Goal: Task Accomplishment & Management: Use online tool/utility

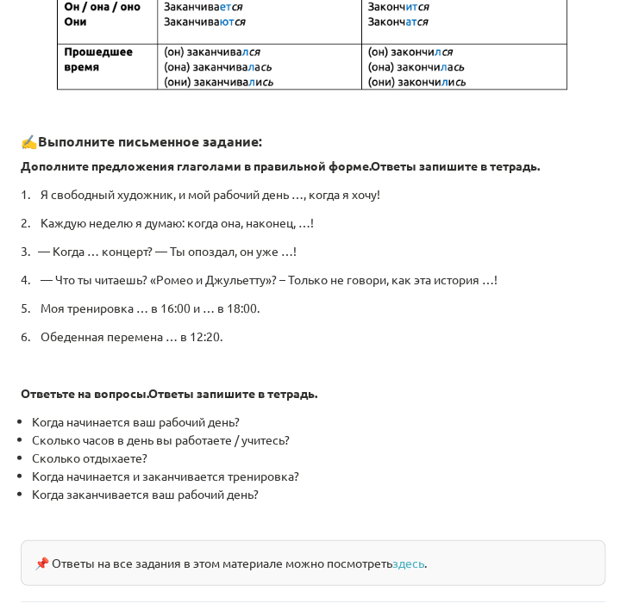
scroll to position [882, 0]
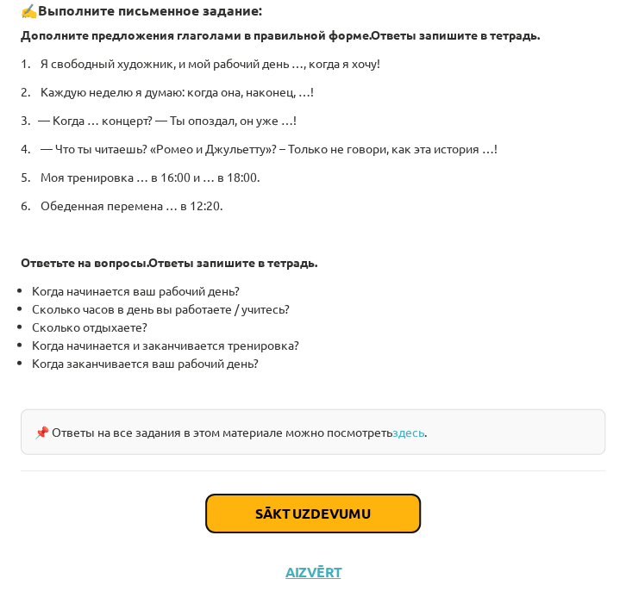
click at [260, 506] on button "Sākt uzdevumu" at bounding box center [313, 514] width 214 height 38
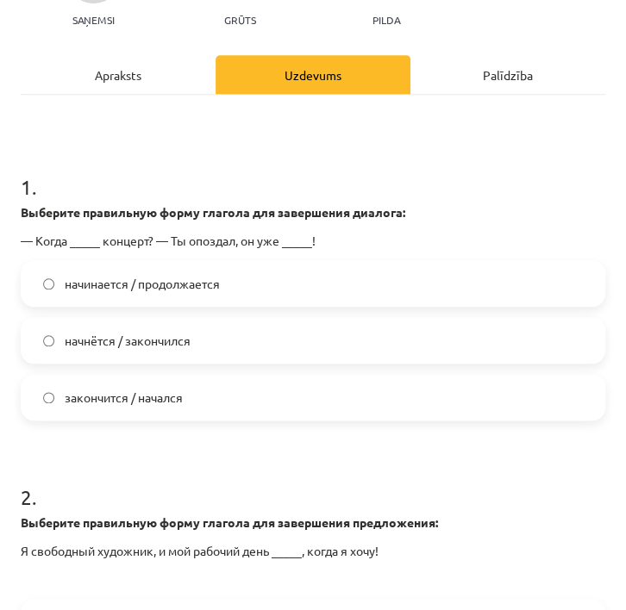
scroll to position [255, 0]
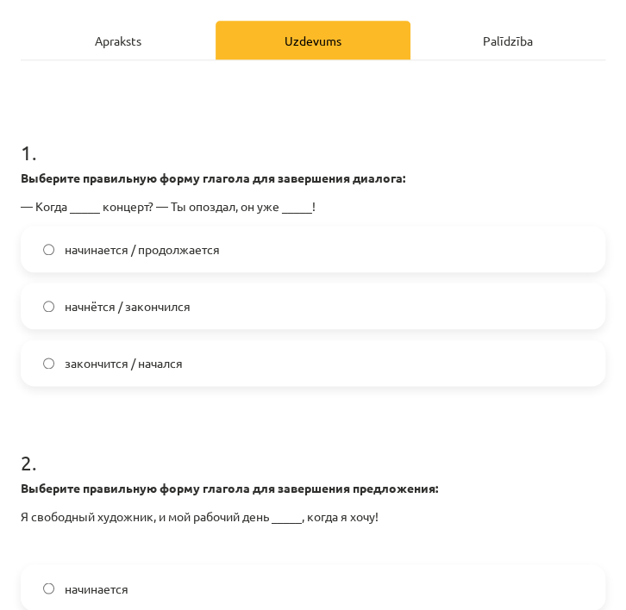
click at [189, 299] on span "начнётся / закончился" at bounding box center [128, 306] width 126 height 18
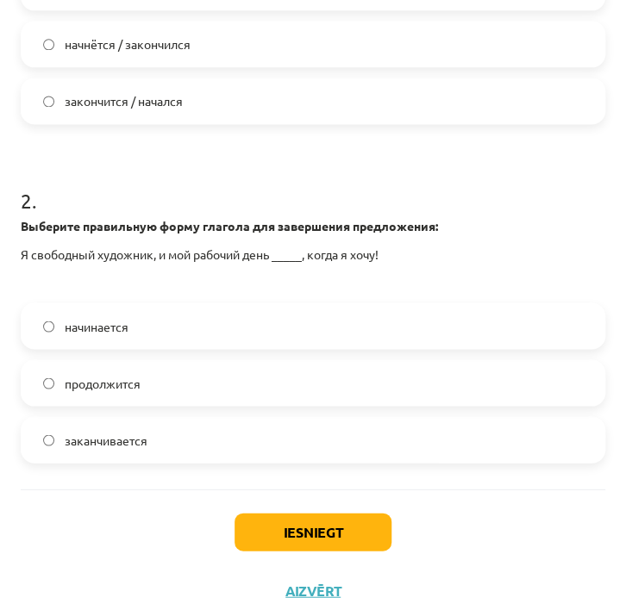
scroll to position [535, 0]
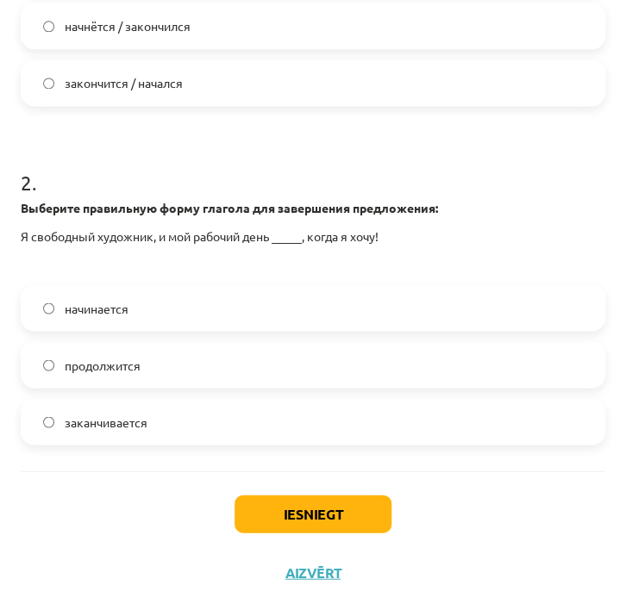
click at [140, 319] on label "начинается" at bounding box center [312, 307] width 581 height 43
click at [268, 497] on button "Iesniegt" at bounding box center [312, 514] width 157 height 38
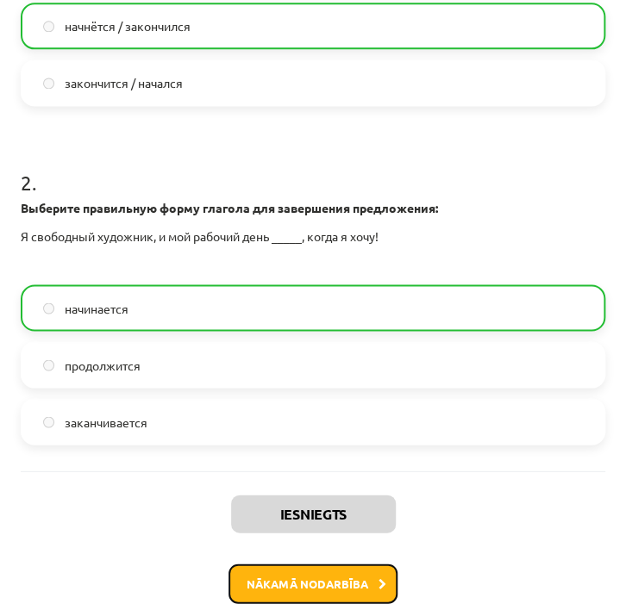
click at [277, 583] on button "Nākamā nodarbība" at bounding box center [312, 584] width 169 height 40
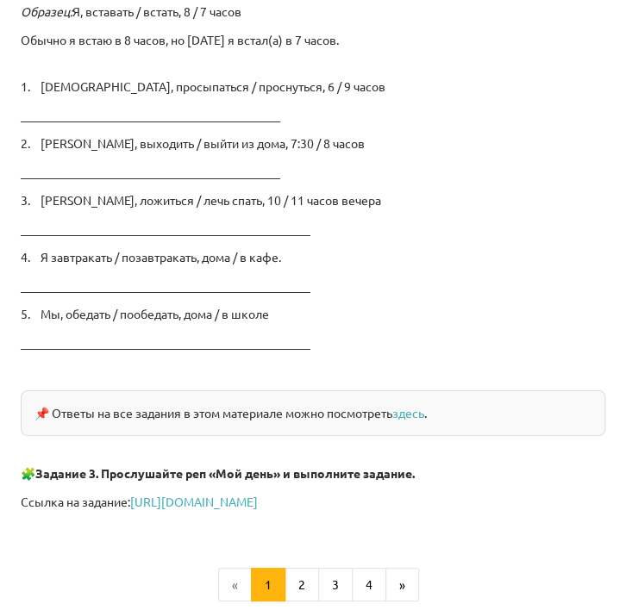
scroll to position [2913, 0]
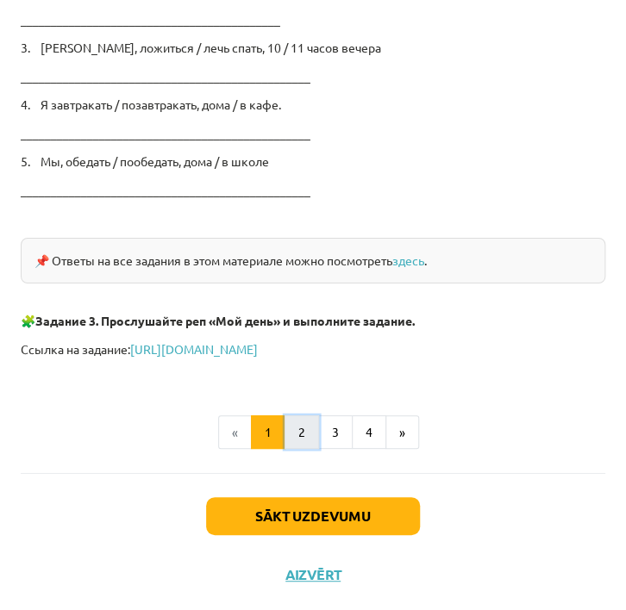
click at [302, 431] on button "2" at bounding box center [301, 432] width 34 height 34
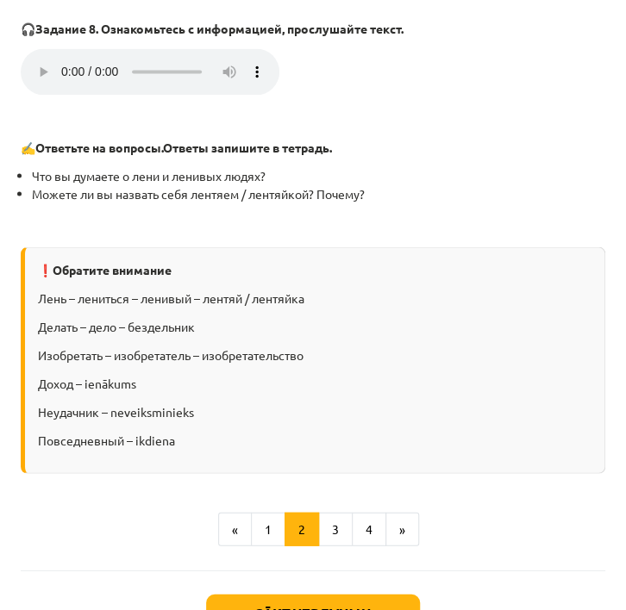
scroll to position [2359, 0]
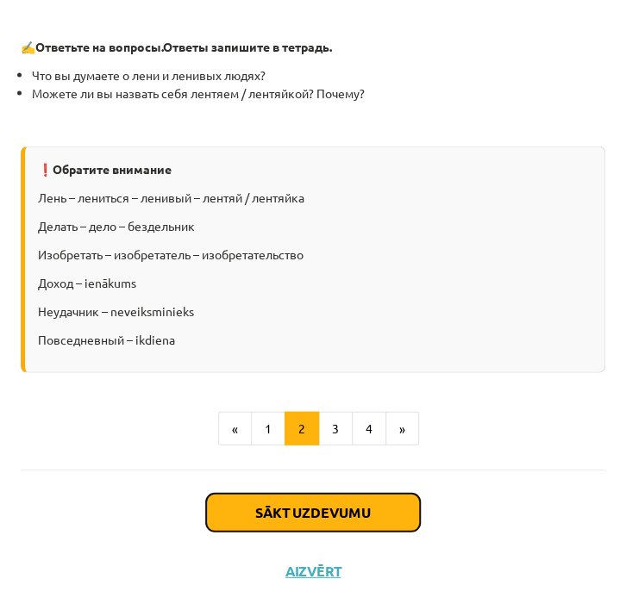
click at [346, 503] on button "Sākt uzdevumu" at bounding box center [313, 512] width 214 height 38
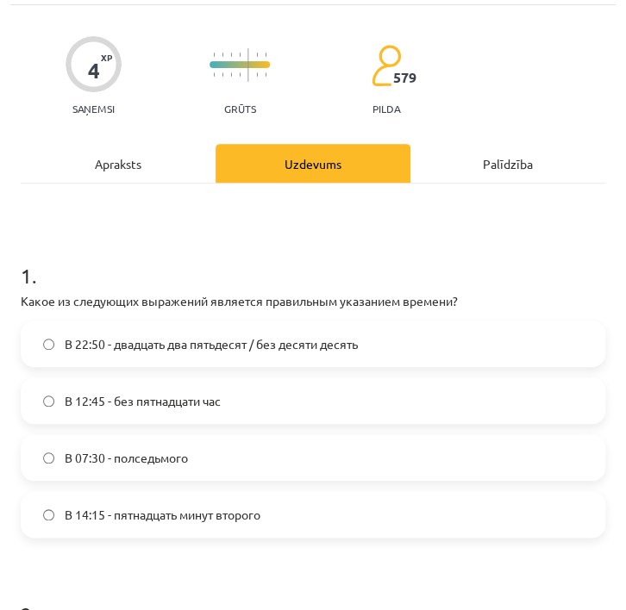
scroll to position [100, 0]
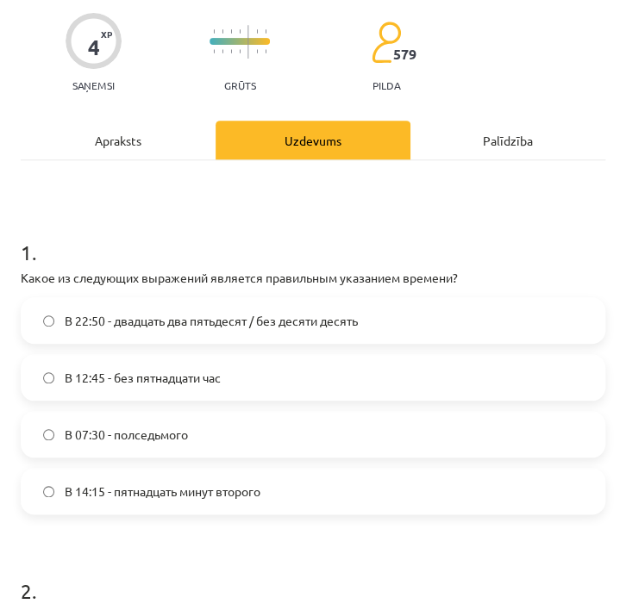
click at [269, 376] on label "В 12:45 - без пятнадцати час" at bounding box center [312, 377] width 581 height 43
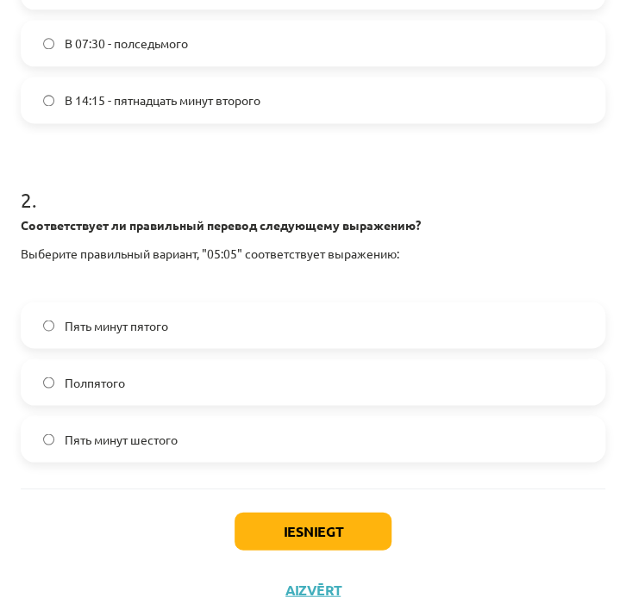
scroll to position [503, 0]
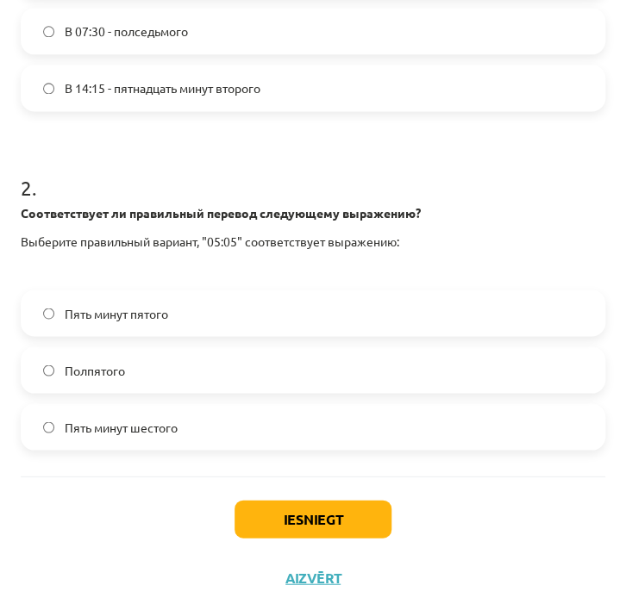
click at [184, 425] on label "Пять минут шестого" at bounding box center [312, 426] width 581 height 43
click at [343, 510] on button "Iesniegt" at bounding box center [312, 519] width 157 height 38
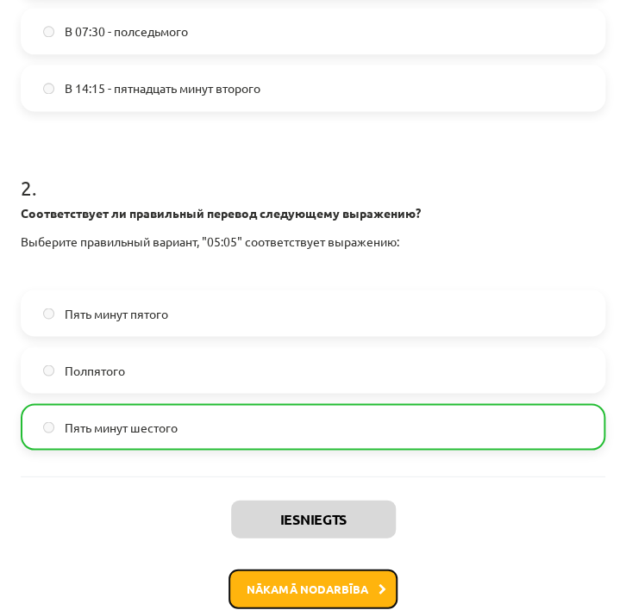
click at [317, 579] on button "Nākamā nodarbība" at bounding box center [312, 589] width 169 height 40
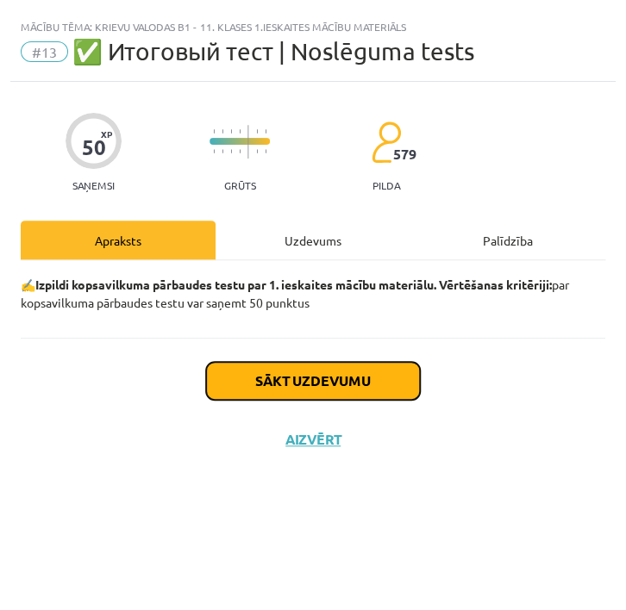
click at [369, 383] on button "Sākt uzdevumu" at bounding box center [313, 381] width 214 height 38
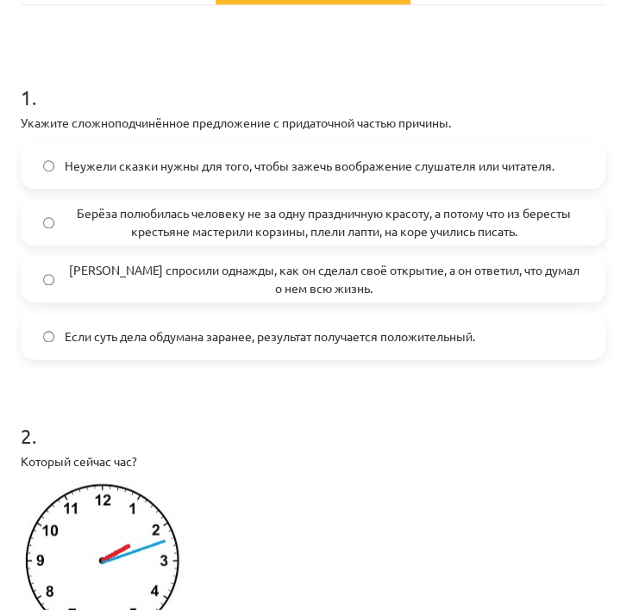
scroll to position [241, 0]
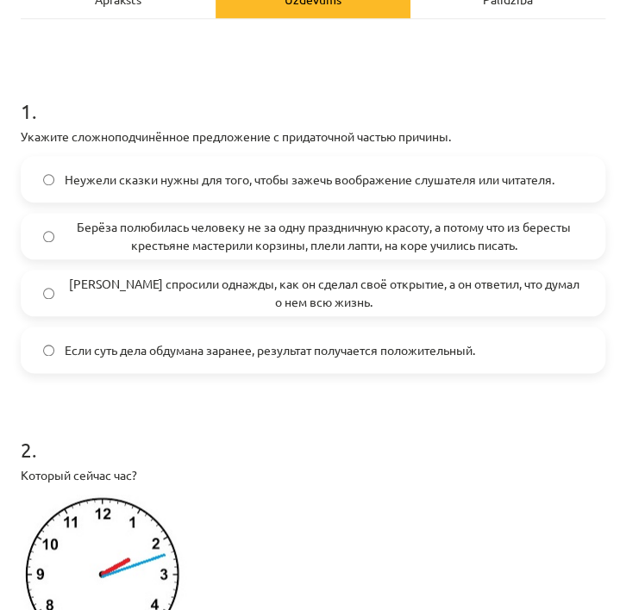
click at [132, 252] on span "Берёза полюбилась человеку не за одну праздничную красоту, а потому что из бере…" at bounding box center [324, 236] width 518 height 36
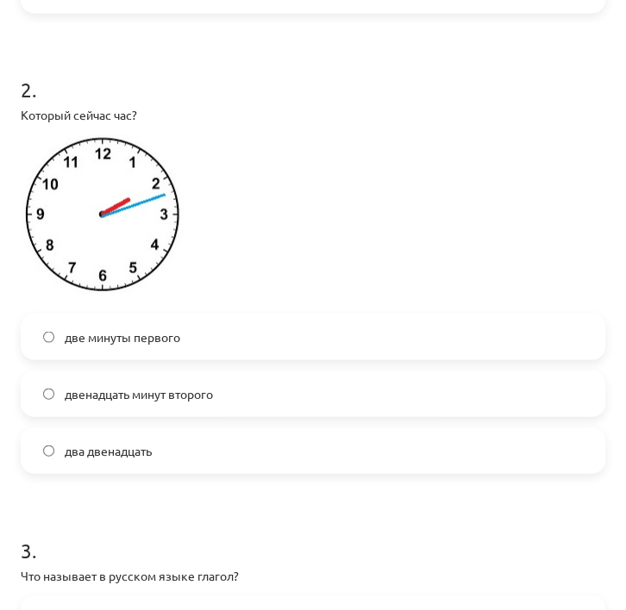
scroll to position [593, 0]
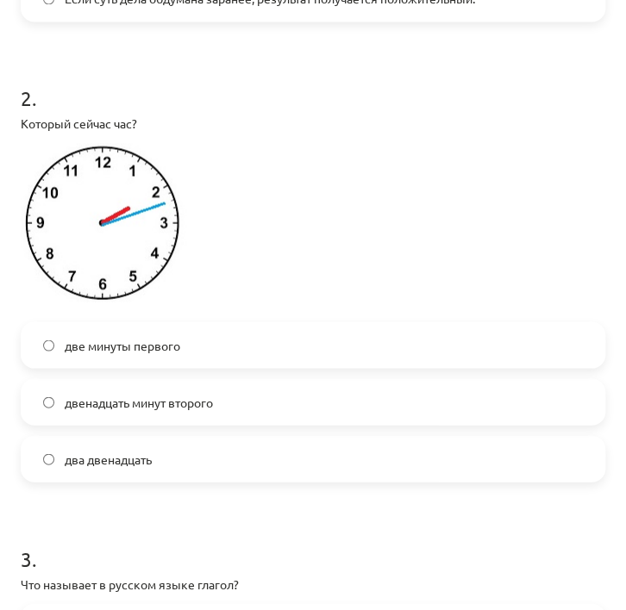
click at [122, 457] on span "два двенадцать" at bounding box center [108, 459] width 87 height 18
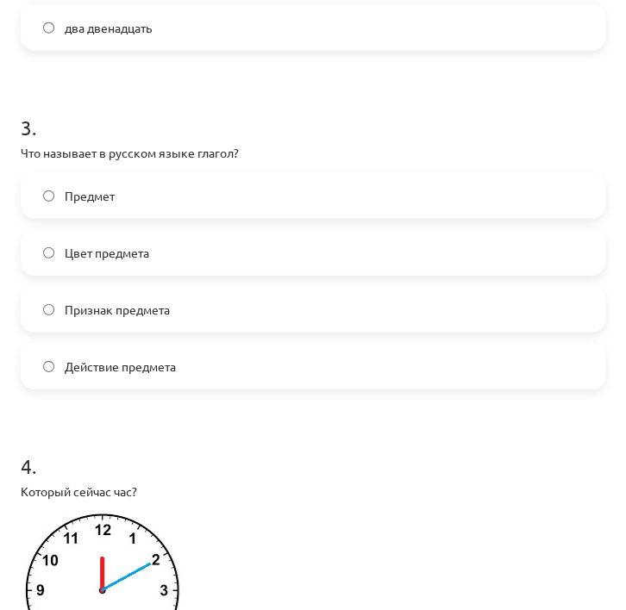
scroll to position [1048, 0]
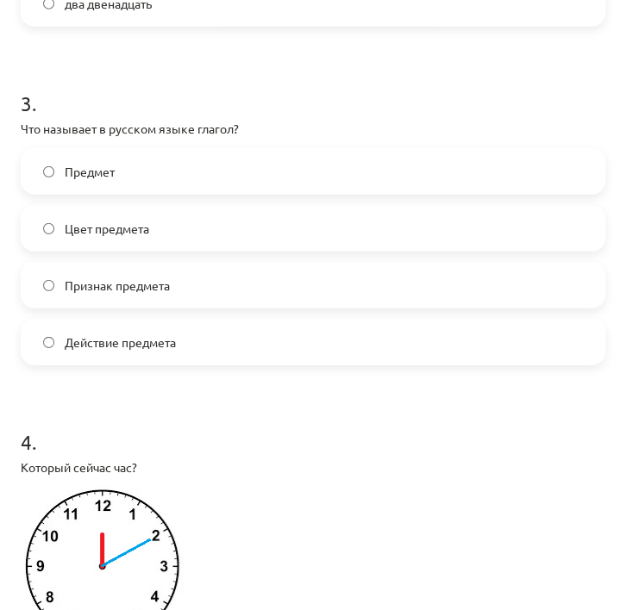
click at [122, 171] on label "Предмет" at bounding box center [312, 171] width 581 height 43
click at [273, 342] on label "Действие предмета" at bounding box center [312, 342] width 581 height 43
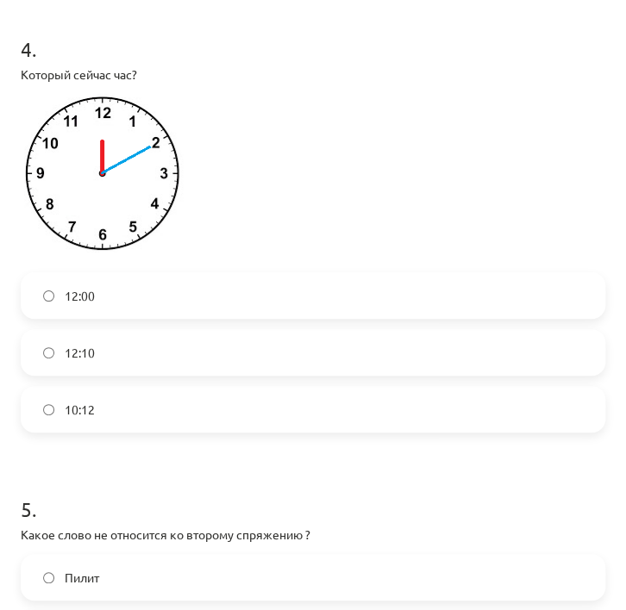
scroll to position [1436, 0]
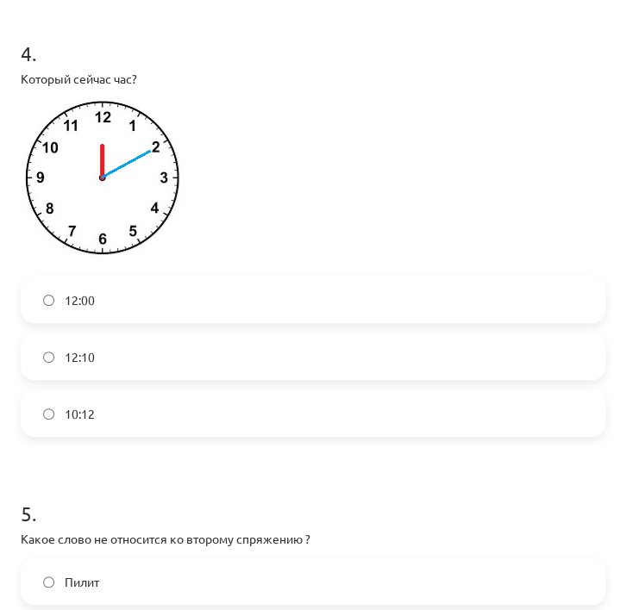
click at [113, 365] on label "12:10" at bounding box center [312, 356] width 581 height 43
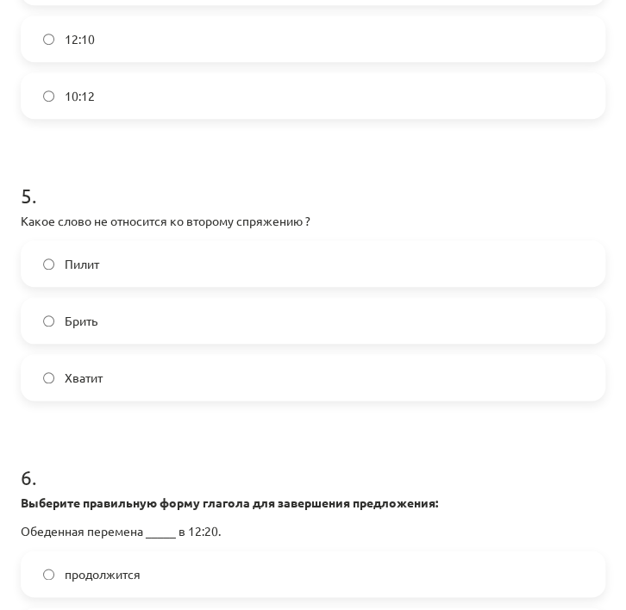
scroll to position [1787, 0]
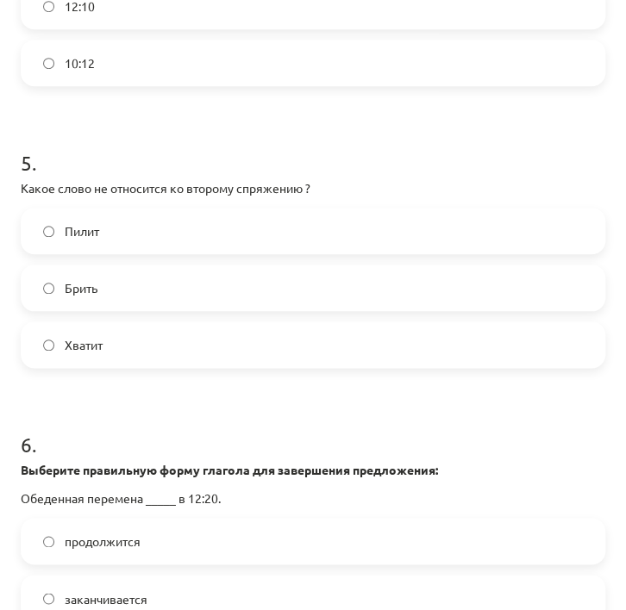
click at [128, 296] on label "Брить" at bounding box center [312, 287] width 581 height 43
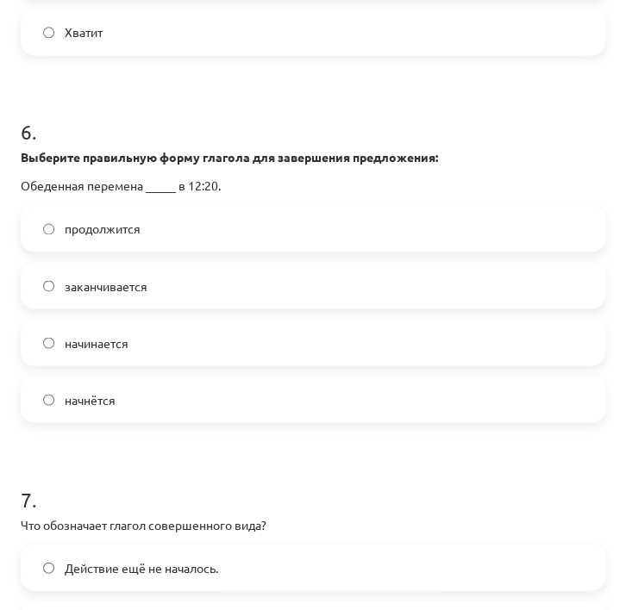
scroll to position [2109, 0]
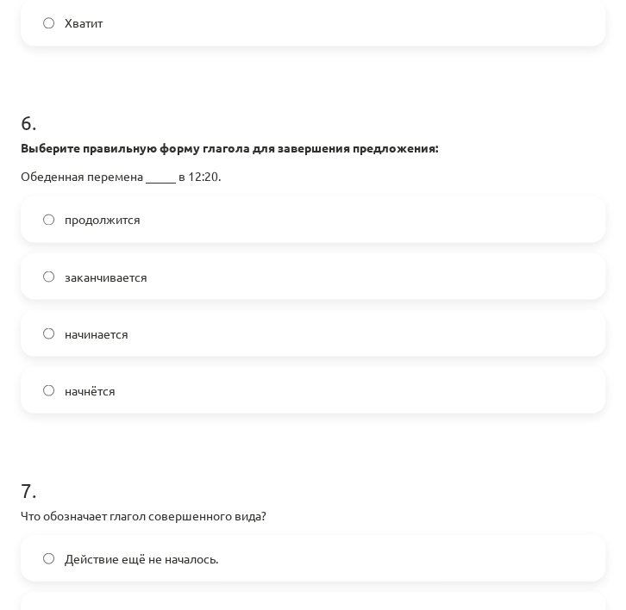
click at [152, 271] on label "заканчивается" at bounding box center [312, 275] width 581 height 43
click at [97, 326] on span "начинается" at bounding box center [97, 333] width 64 height 18
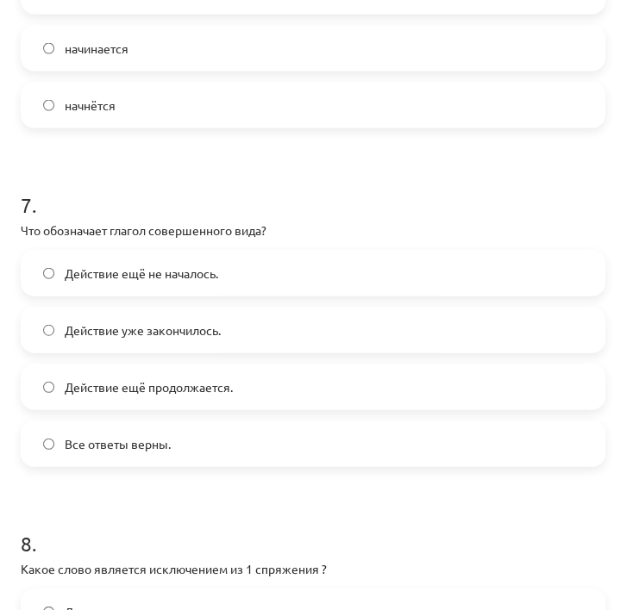
scroll to position [2399, 0]
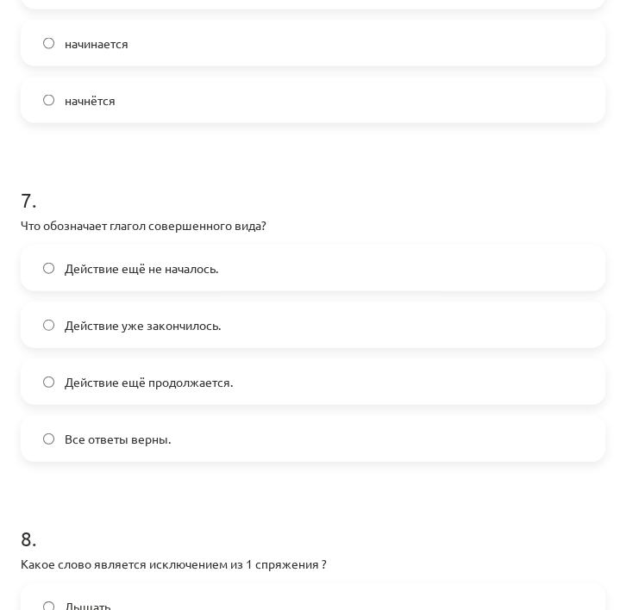
click at [183, 330] on span "Действие уже закончилось." at bounding box center [143, 325] width 156 height 18
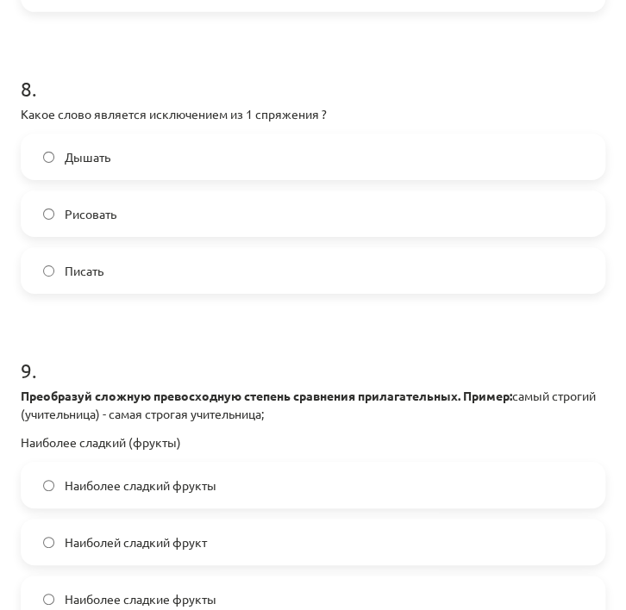
scroll to position [2858, 0]
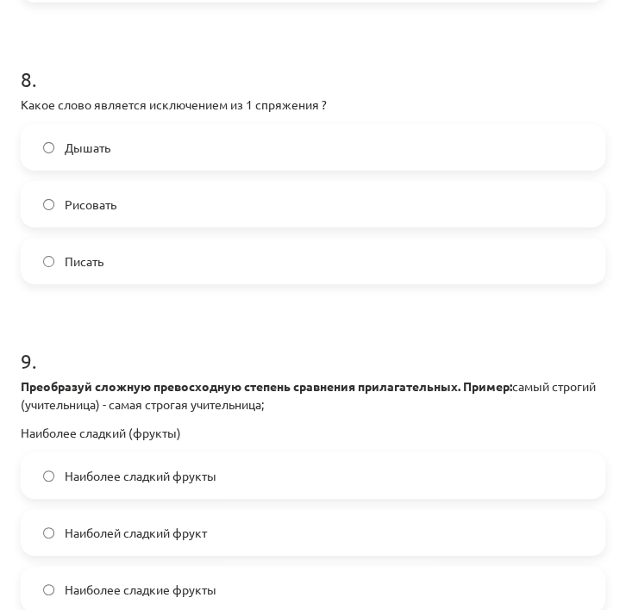
click at [153, 154] on label "Дышать" at bounding box center [312, 147] width 581 height 43
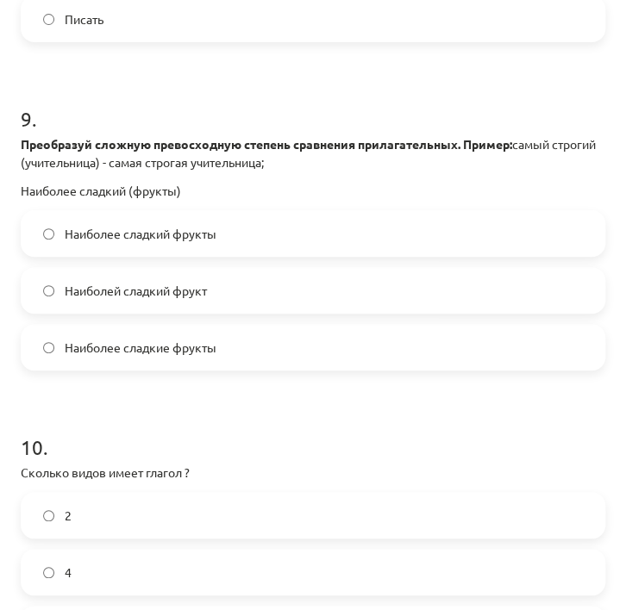
scroll to position [3124, 0]
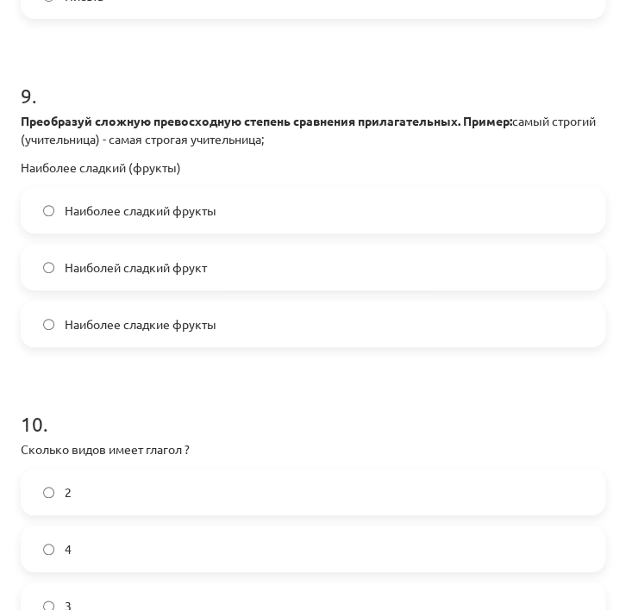
click at [297, 266] on label "Наиболей сладкий фрукт" at bounding box center [312, 267] width 581 height 43
click at [276, 314] on label "Наиболее сладкие фрукты" at bounding box center [312, 323] width 581 height 43
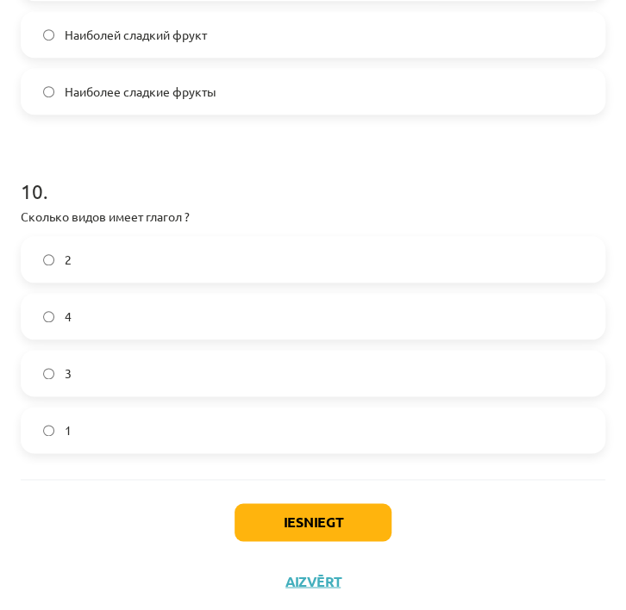
scroll to position [3366, 0]
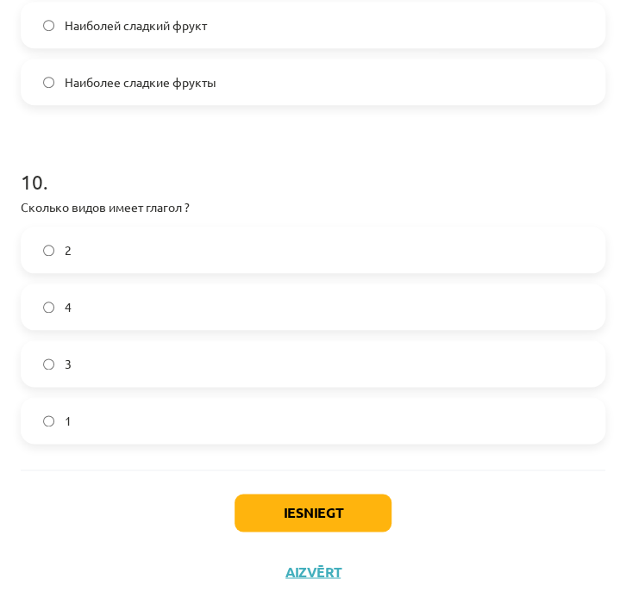
click at [107, 249] on label "2" at bounding box center [312, 249] width 581 height 43
click at [283, 502] on button "Iesniegt" at bounding box center [312, 513] width 157 height 38
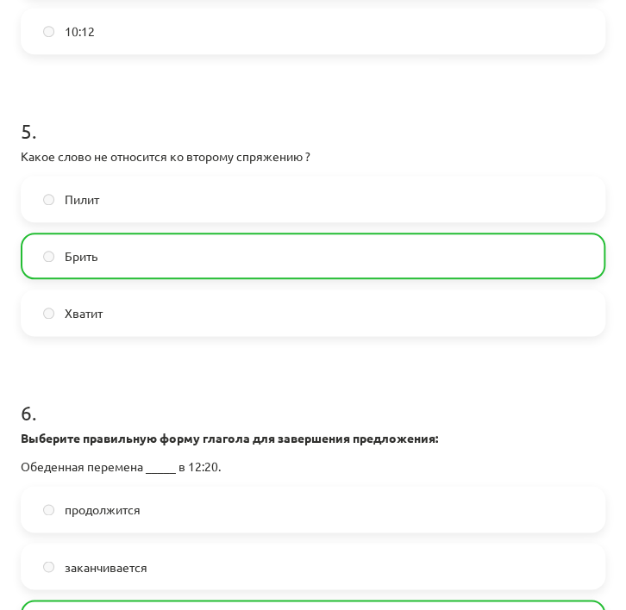
scroll to position [3420, 0]
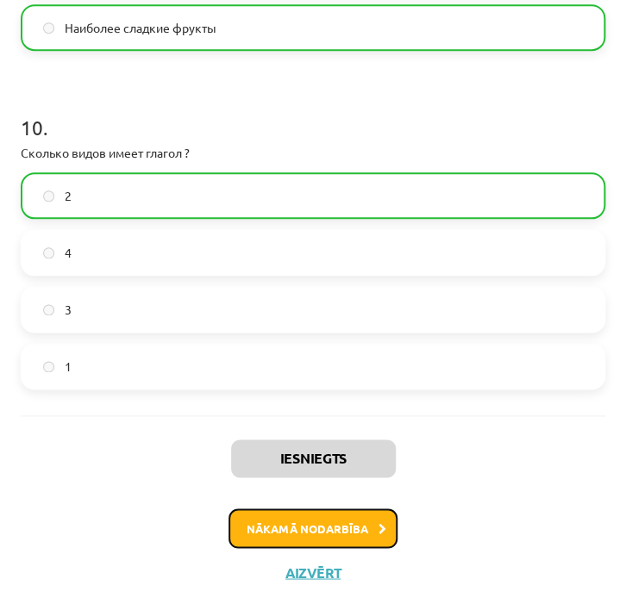
click at [281, 525] on button "Nākamā nodarbība" at bounding box center [312, 528] width 169 height 40
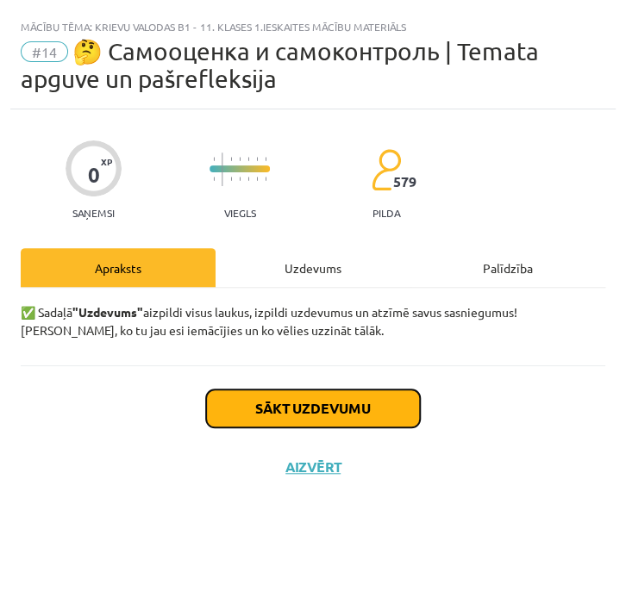
click at [317, 405] on button "Sākt uzdevumu" at bounding box center [313, 408] width 214 height 38
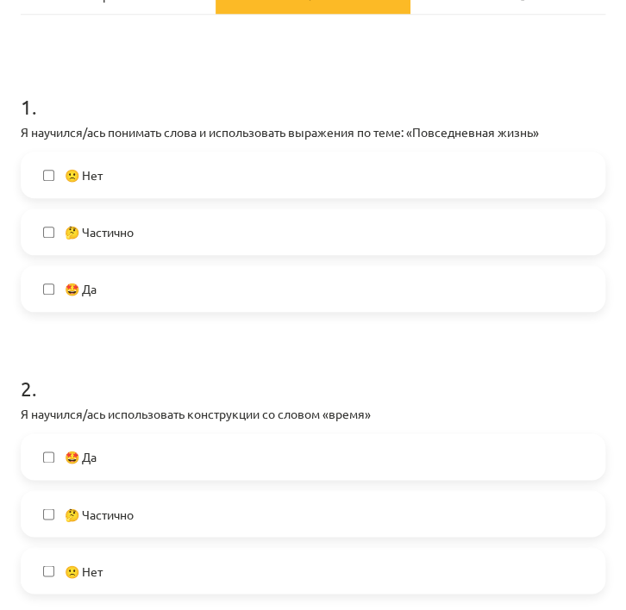
scroll to position [270, 0]
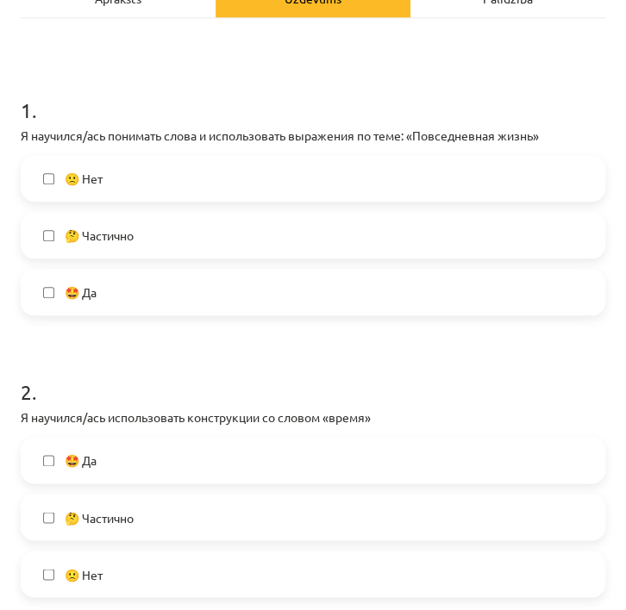
click at [147, 291] on label "🤩 Да" at bounding box center [312, 292] width 581 height 43
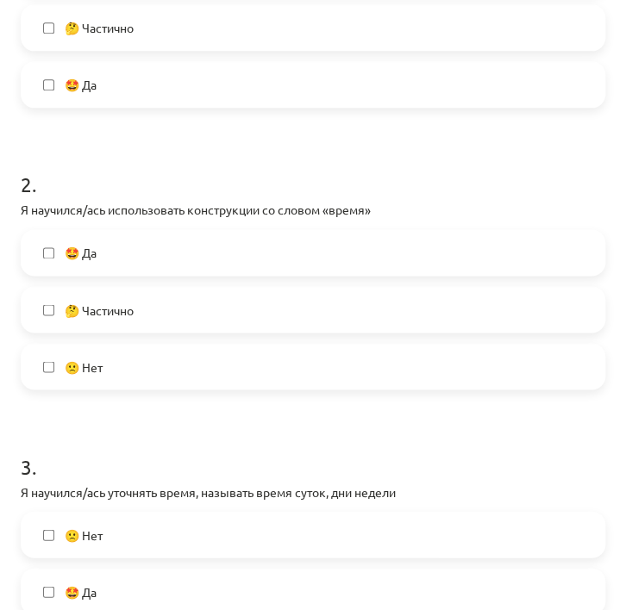
scroll to position [509, 0]
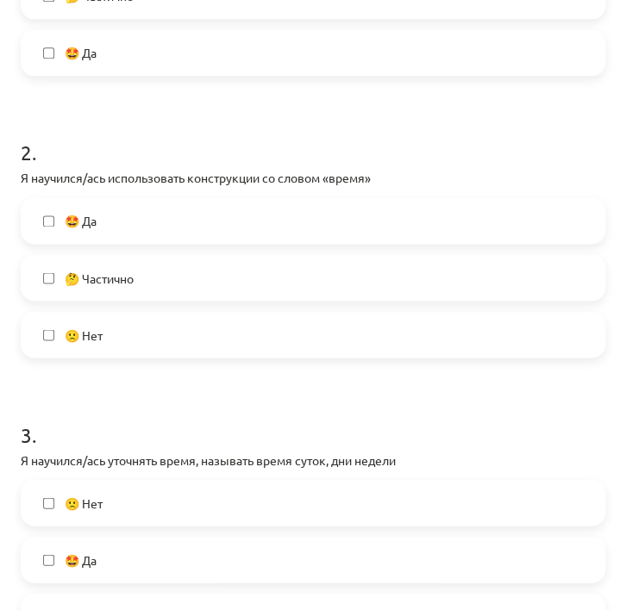
click at [150, 232] on label "🤩 Да" at bounding box center [312, 220] width 581 height 43
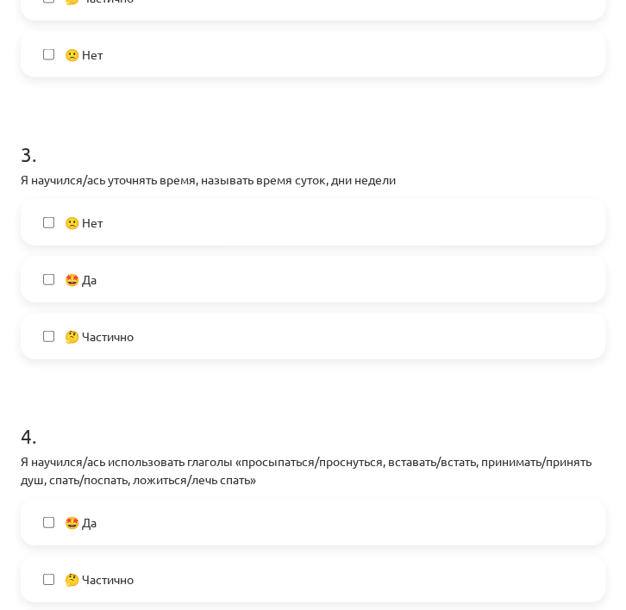
scroll to position [814, 0]
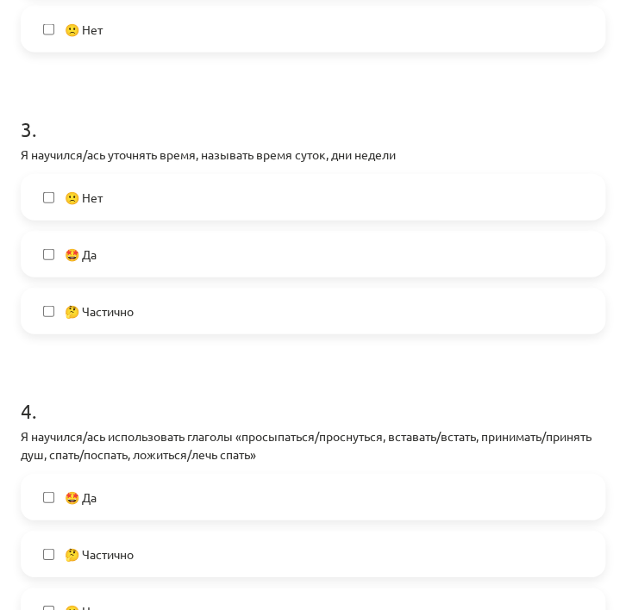
click at [215, 256] on label "🤩 Да" at bounding box center [312, 254] width 581 height 43
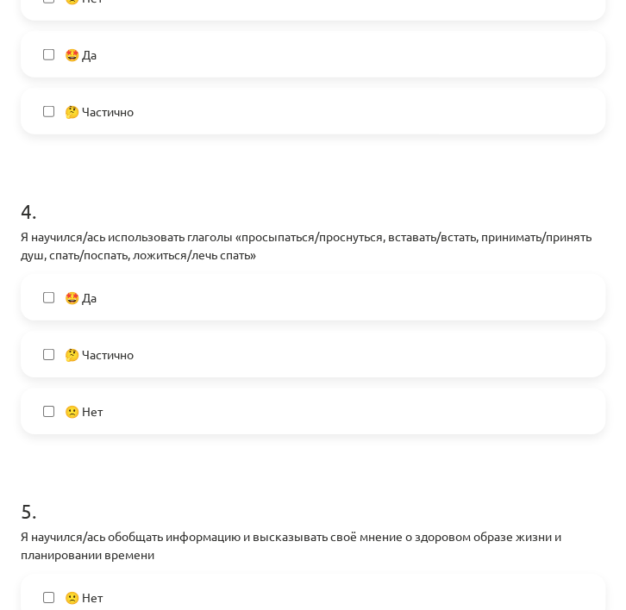
scroll to position [1046, 0]
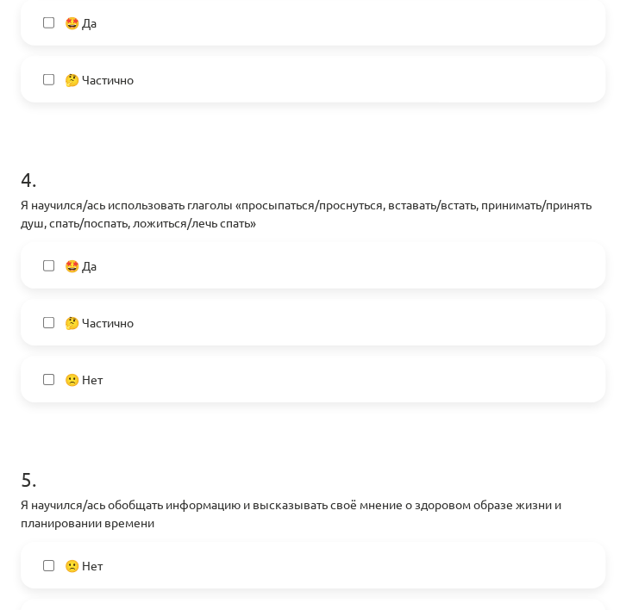
click at [179, 276] on label "🤩 Да" at bounding box center [312, 265] width 581 height 43
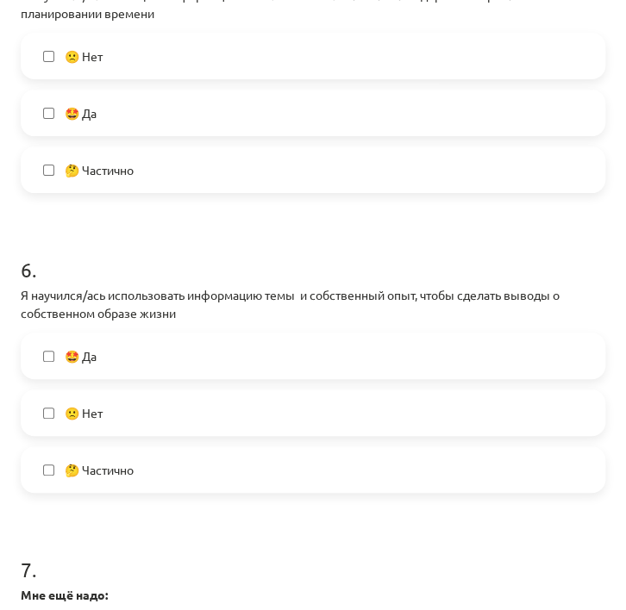
scroll to position [1566, 0]
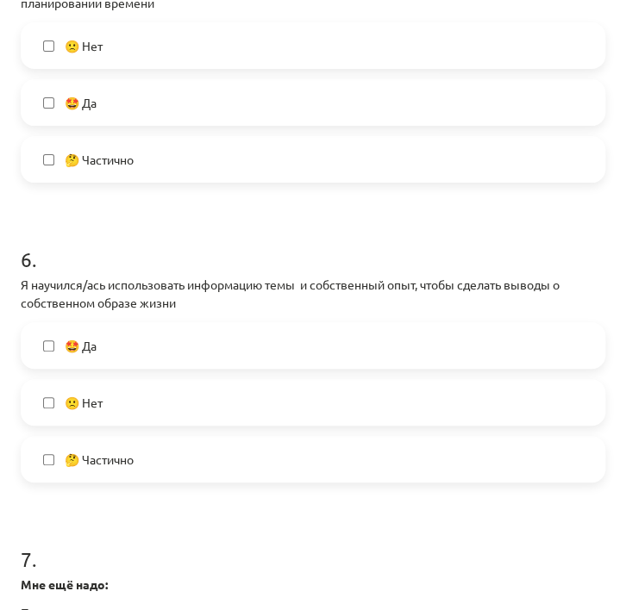
click at [107, 355] on label "🤩 Да" at bounding box center [312, 345] width 581 height 43
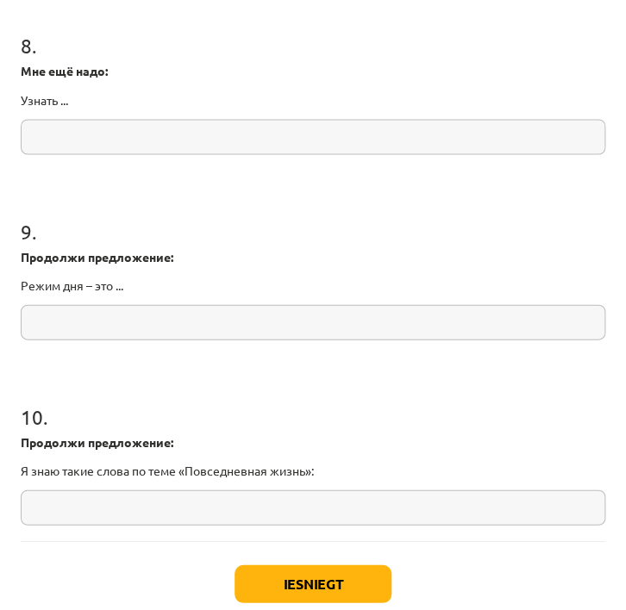
scroll to position [2335, 0]
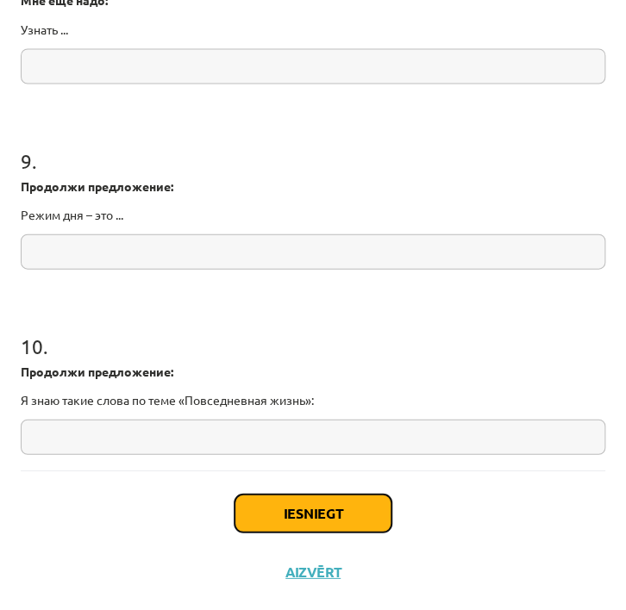
click at [297, 514] on button "Iesniegt" at bounding box center [312, 513] width 157 height 38
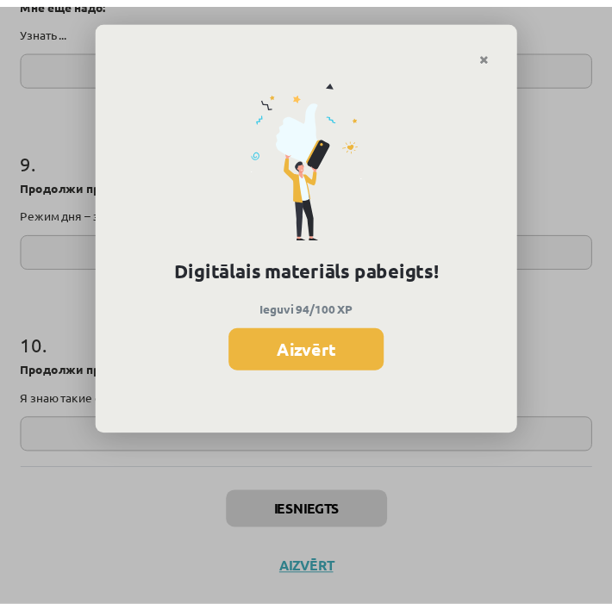
scroll to position [2633, 0]
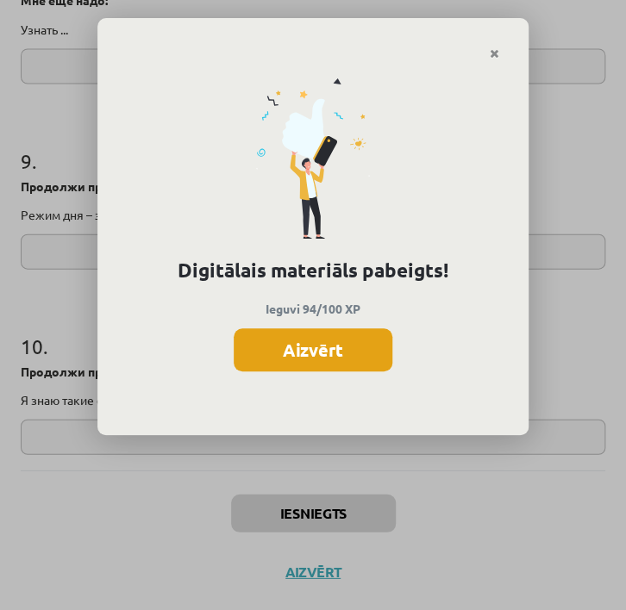
click at [368, 348] on button "Aizvērt" at bounding box center [313, 349] width 159 height 43
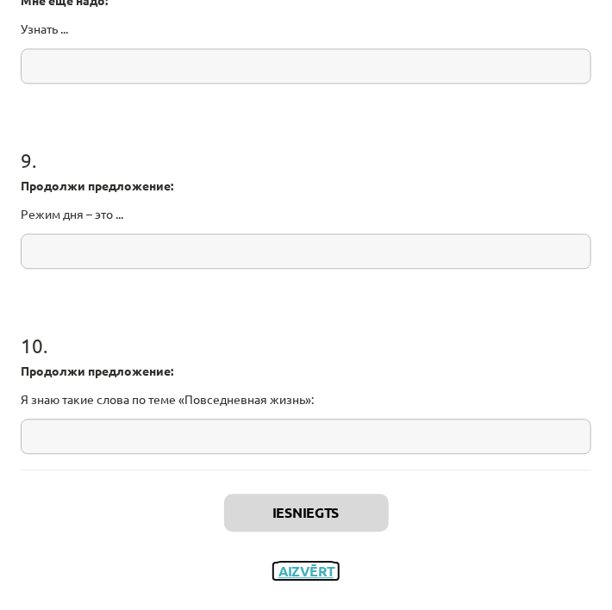
click at [280, 569] on button "Aizvērt" at bounding box center [305, 571] width 65 height 17
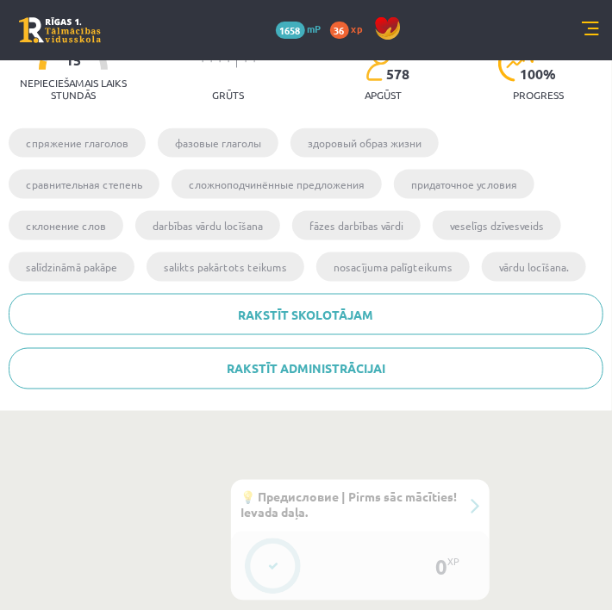
scroll to position [352, 0]
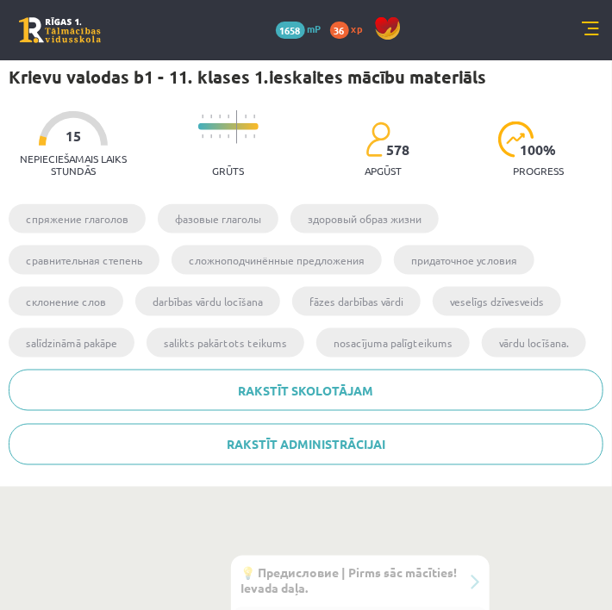
click at [583, 22] on link at bounding box center [590, 30] width 17 height 17
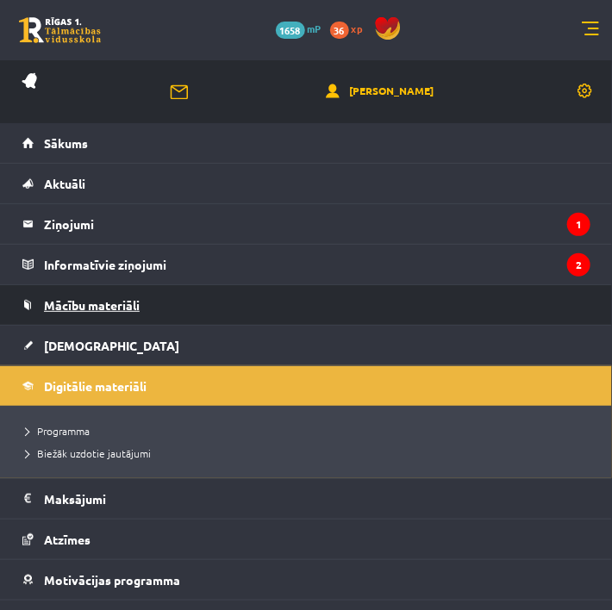
click at [65, 307] on span "Mācību materiāli" at bounding box center [92, 305] width 96 height 16
